Goal: Information Seeking & Learning: Learn about a topic

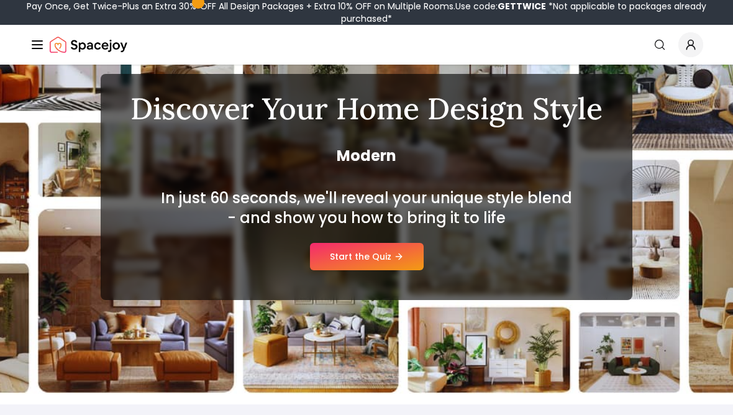
scroll to position [96, 0]
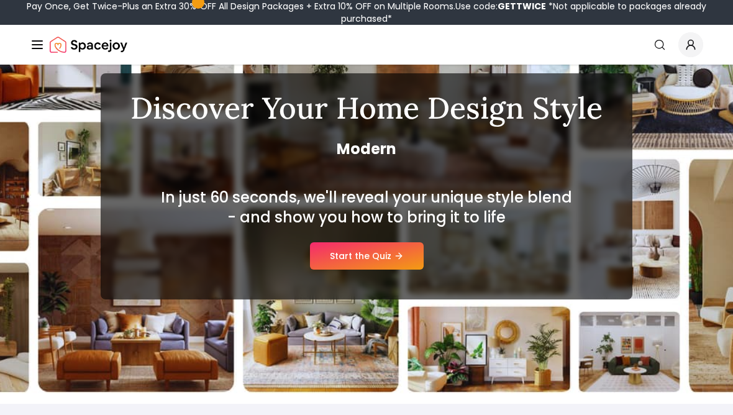
click at [394, 257] on link "Start the Quiz" at bounding box center [367, 255] width 114 height 27
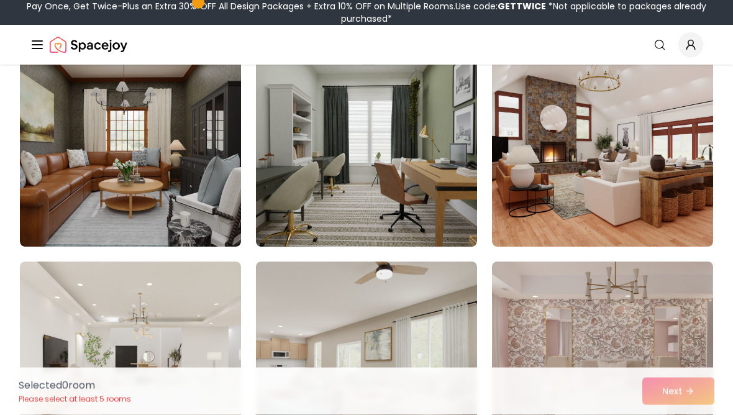
scroll to position [548, 0]
click at [61, 172] on img at bounding box center [130, 147] width 221 height 199
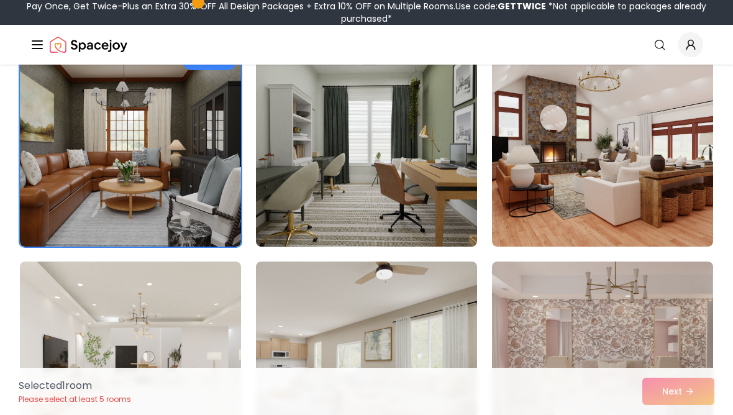
click at [431, 211] on img at bounding box center [366, 147] width 221 height 199
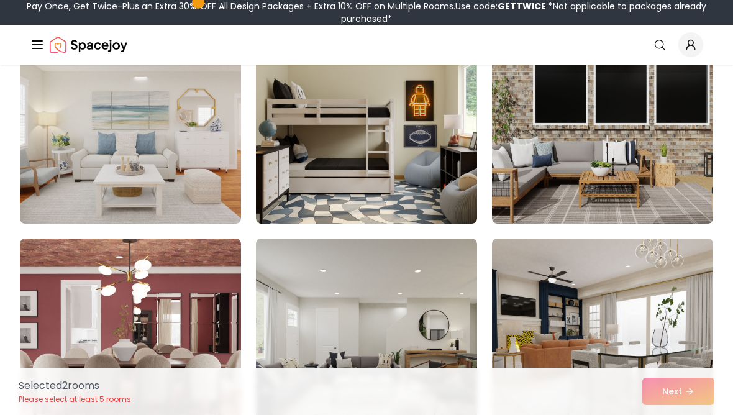
click at [50, 153] on img at bounding box center [130, 124] width 221 height 199
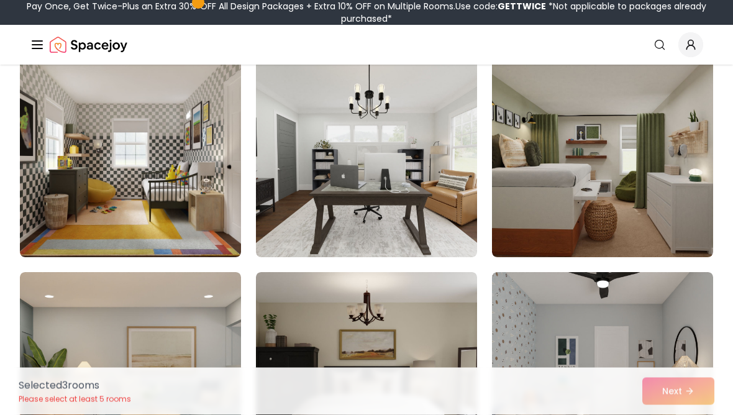
scroll to position [2033, 0]
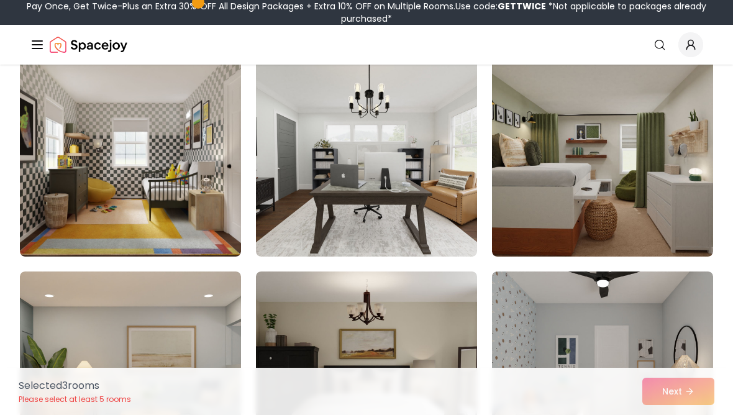
click at [442, 140] on img at bounding box center [366, 157] width 221 height 199
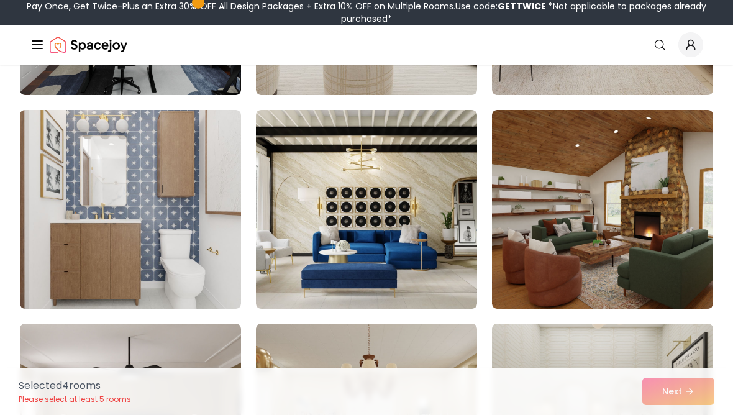
scroll to position [2624, 0]
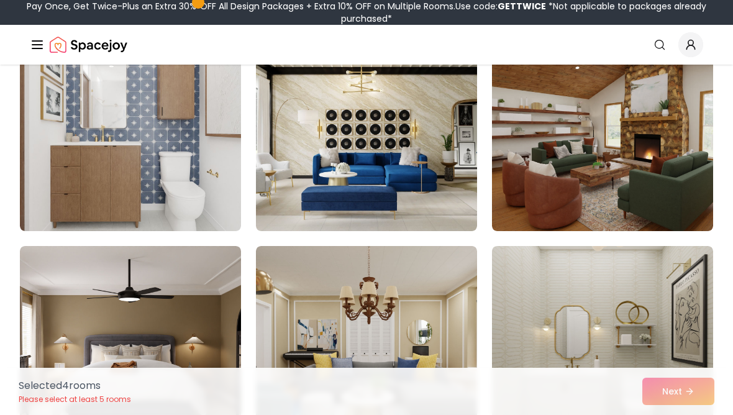
click at [635, 143] on img at bounding box center [602, 131] width 221 height 199
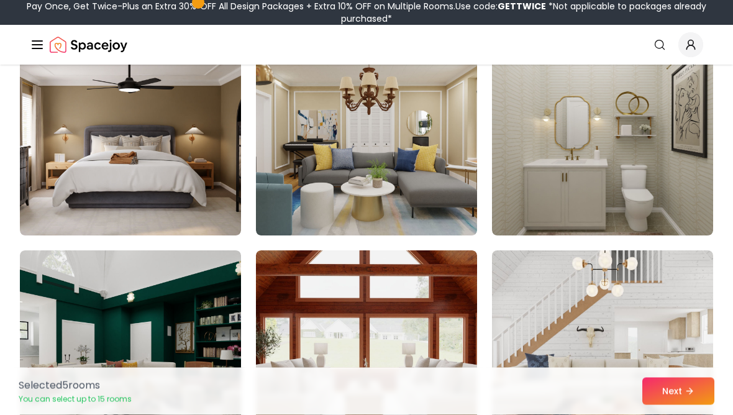
scroll to position [2909, 0]
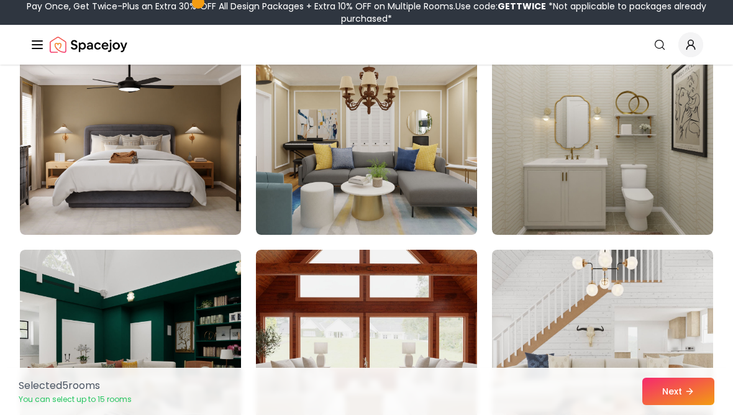
click at [663, 135] on img at bounding box center [602, 135] width 221 height 199
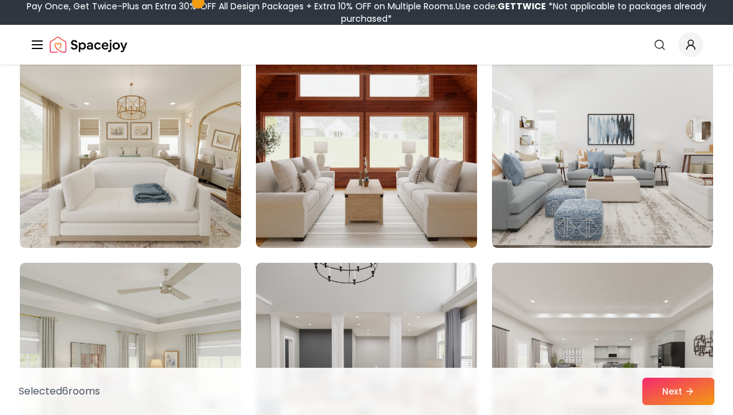
click at [61, 176] on img at bounding box center [130, 148] width 221 height 199
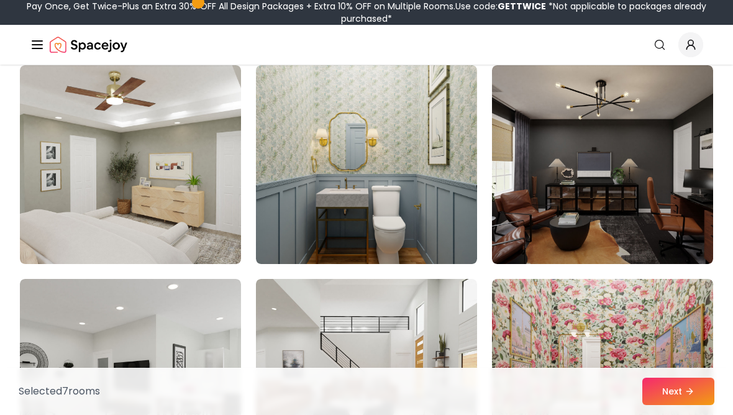
scroll to position [6082, 0]
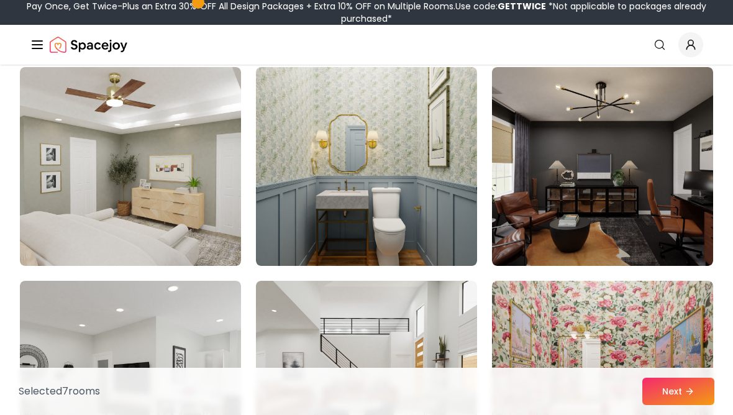
click at [410, 172] on img at bounding box center [366, 166] width 221 height 199
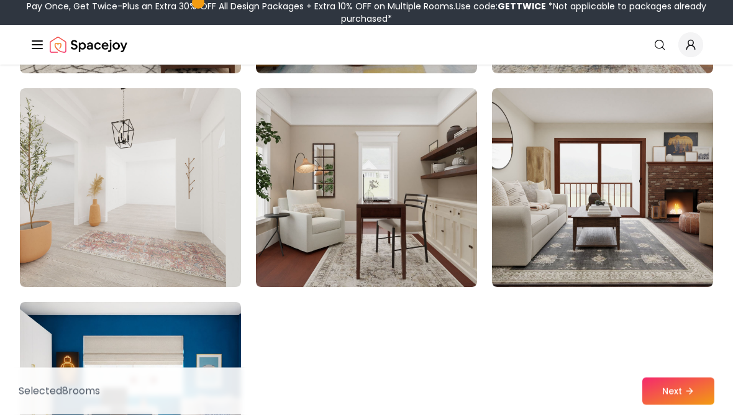
scroll to position [6915, 0]
click at [422, 202] on img at bounding box center [366, 187] width 221 height 199
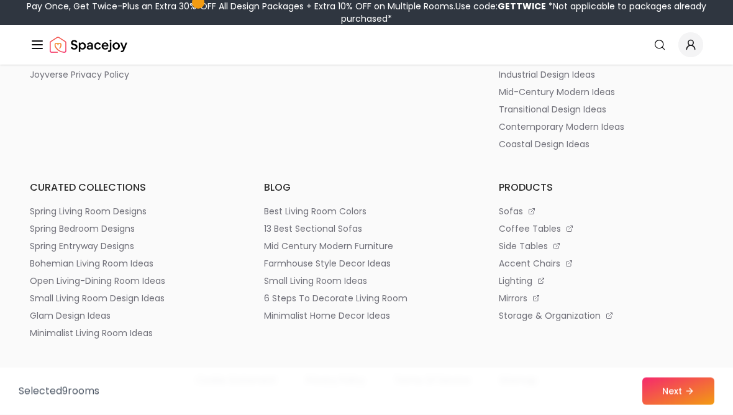
scroll to position [7633, 0]
click at [690, 386] on icon at bounding box center [689, 391] width 10 height 10
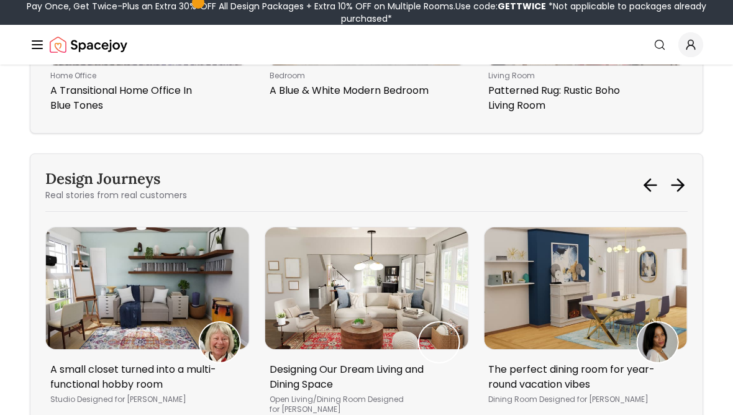
scroll to position [4608, 0]
